Goal: Information Seeking & Learning: Understand process/instructions

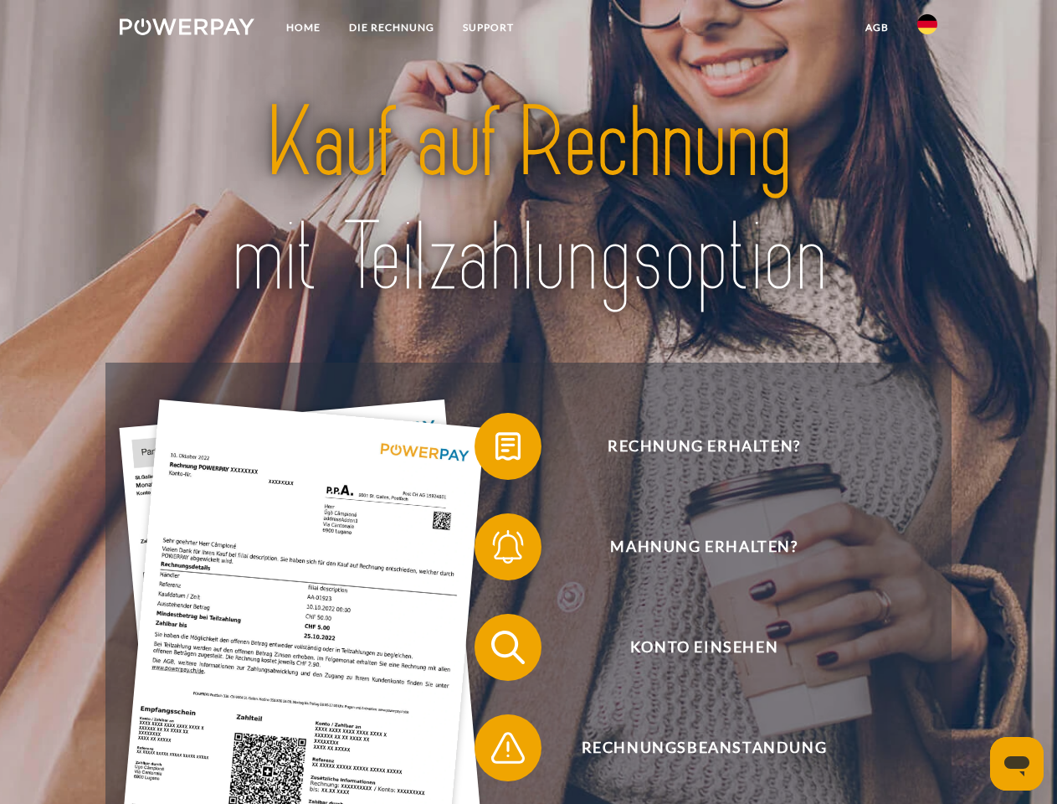
click at [187, 29] on img at bounding box center [187, 26] width 135 height 17
click at [928, 29] on img at bounding box center [928, 24] width 20 height 20
click at [876, 28] on link "agb" at bounding box center [877, 28] width 52 height 30
click at [496, 450] on span at bounding box center [483, 446] width 84 height 84
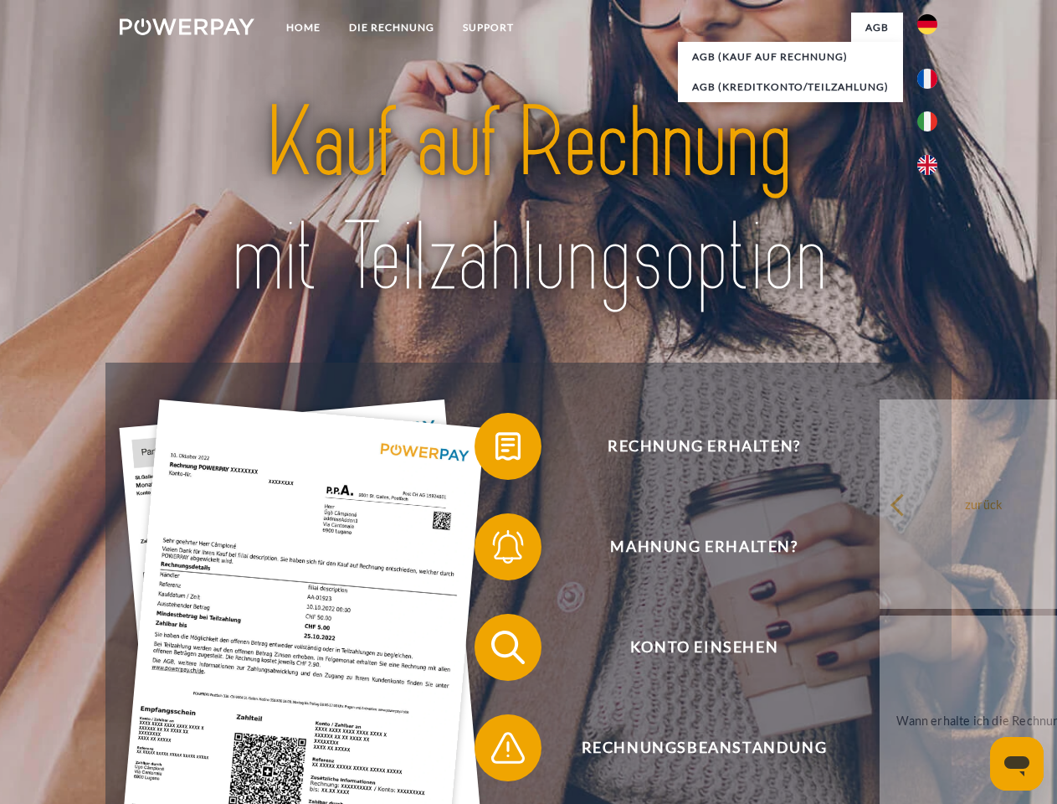
click at [496, 550] on span at bounding box center [483, 547] width 84 height 84
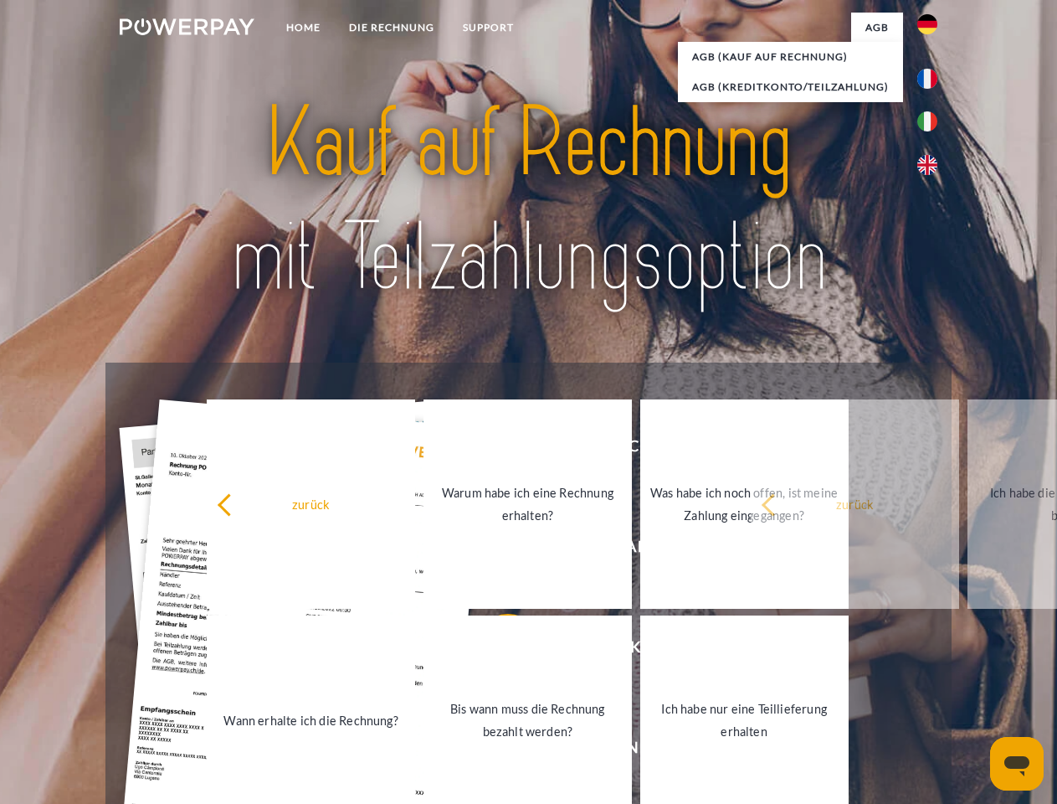
click at [496, 650] on link "Bis wann muss die Rechnung bezahlt werden?" at bounding box center [528, 719] width 208 height 209
click at [496, 751] on span at bounding box center [483, 748] width 84 height 84
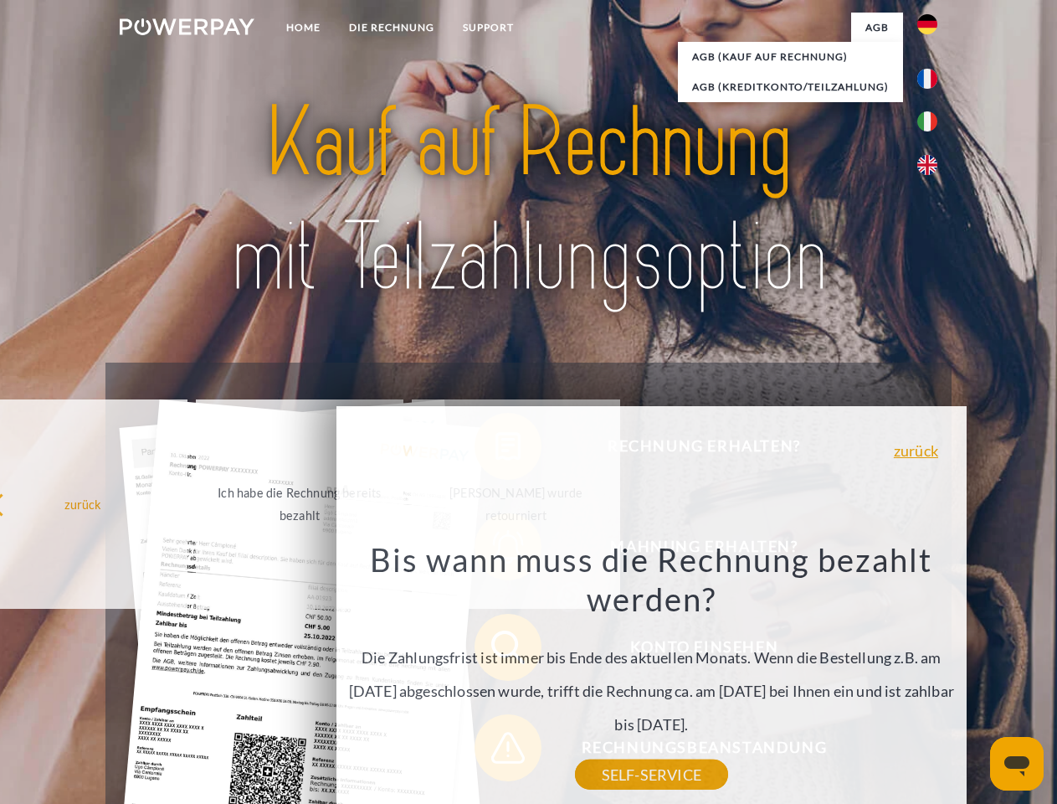
click at [1017, 763] on icon "Messaging-Fenster öffnen" at bounding box center [1017, 766] width 25 height 20
